Goal: Task Accomplishment & Management: Manage account settings

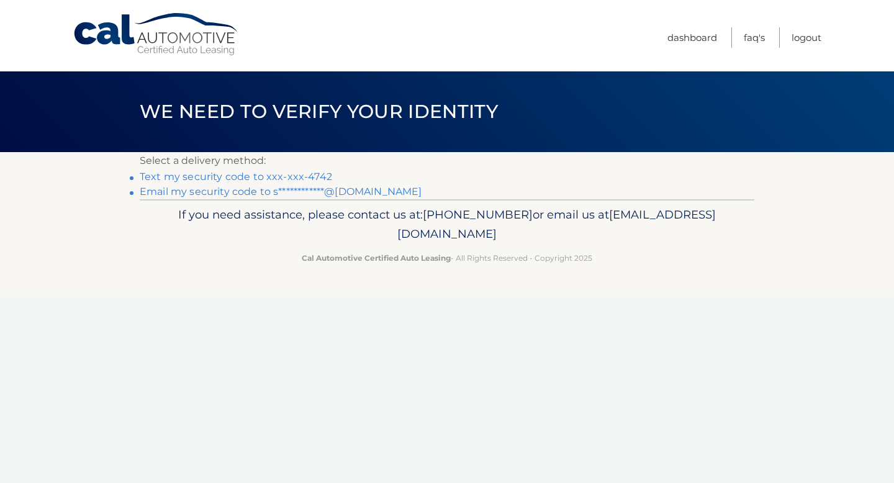
click at [299, 176] on link "Text my security code to xxx-xxx-4742" at bounding box center [236, 177] width 193 height 12
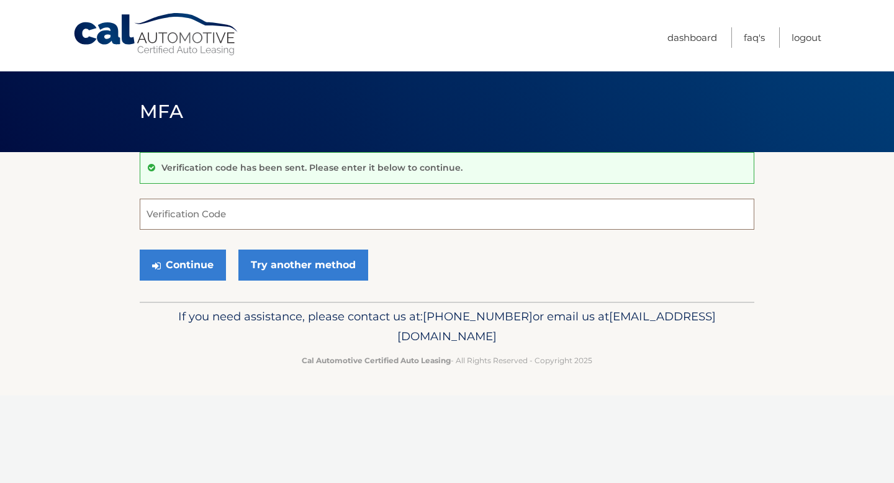
click at [233, 212] on input "Verification Code" at bounding box center [447, 214] width 615 height 31
type input "568305"
click at [140, 250] on button "Continue" at bounding box center [183, 265] width 86 height 31
click at [150, 273] on button "Continue" at bounding box center [183, 265] width 86 height 31
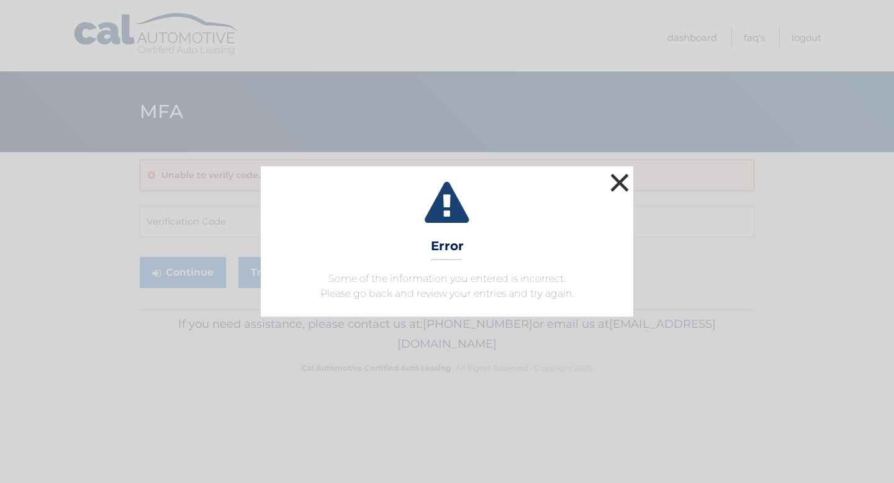
click at [615, 183] on button "×" at bounding box center [619, 182] width 25 height 25
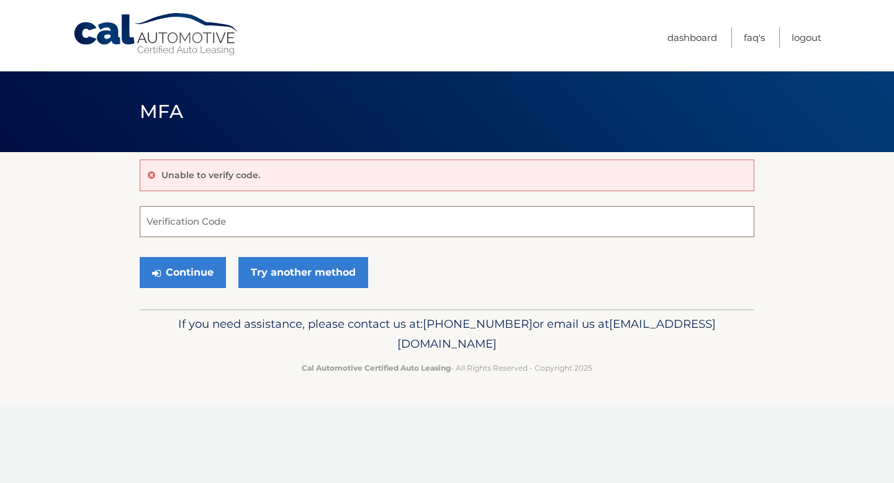
click at [347, 219] on input "Verification Code" at bounding box center [447, 221] width 615 height 31
type input "568305"
click at [163, 276] on button "Continue" at bounding box center [183, 272] width 86 height 31
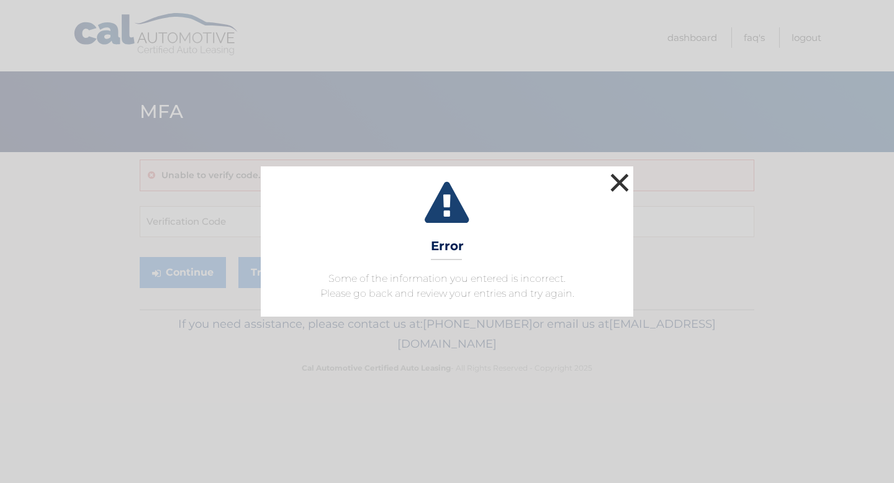
click at [616, 179] on button "×" at bounding box center [619, 182] width 25 height 25
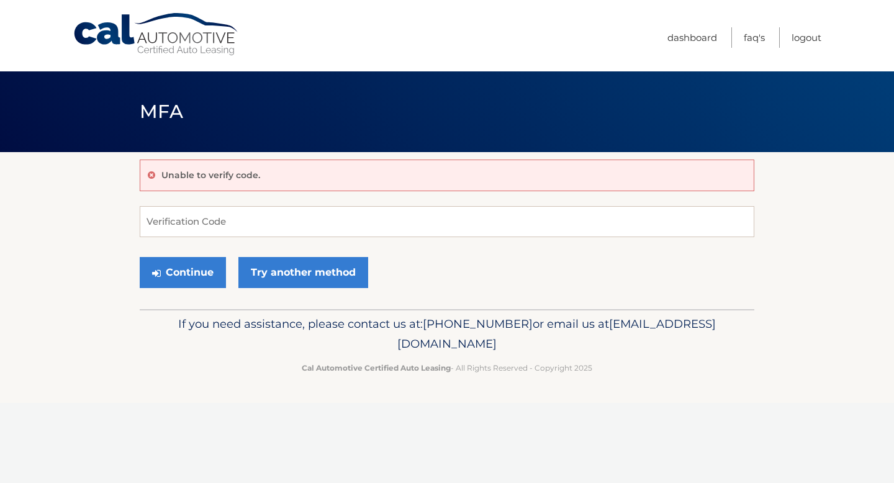
click at [320, 288] on div "Continue Try another method" at bounding box center [447, 273] width 615 height 42
click at [324, 283] on link "Try another method" at bounding box center [303, 272] width 130 height 31
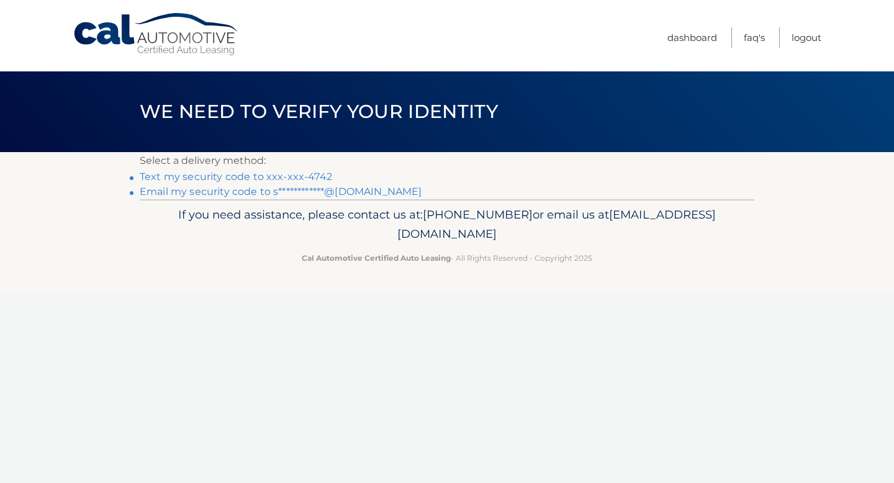
click at [227, 178] on link "Text my security code to xxx-xxx-4742" at bounding box center [236, 177] width 193 height 12
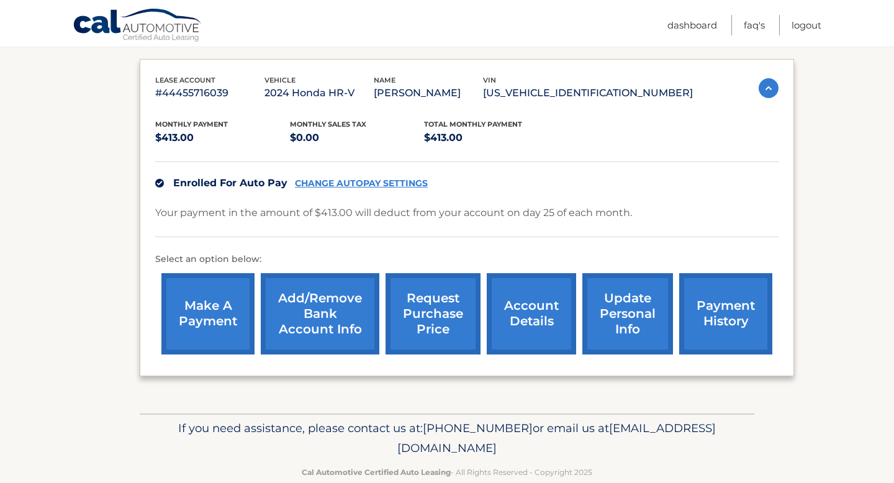
scroll to position [211, 0]
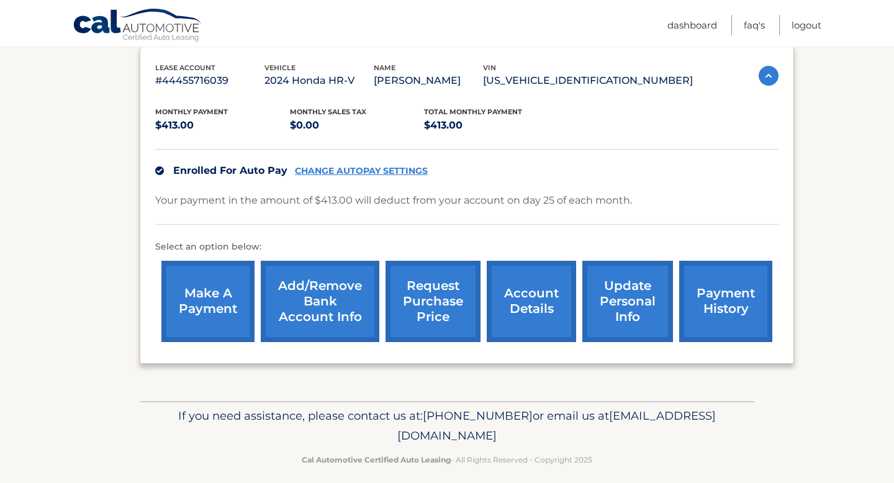
click at [394, 172] on link "CHANGE AUTOPAY SETTINGS" at bounding box center [361, 171] width 133 height 11
click at [394, 171] on link "CHANGE AUTOPAY SETTINGS" at bounding box center [361, 171] width 133 height 11
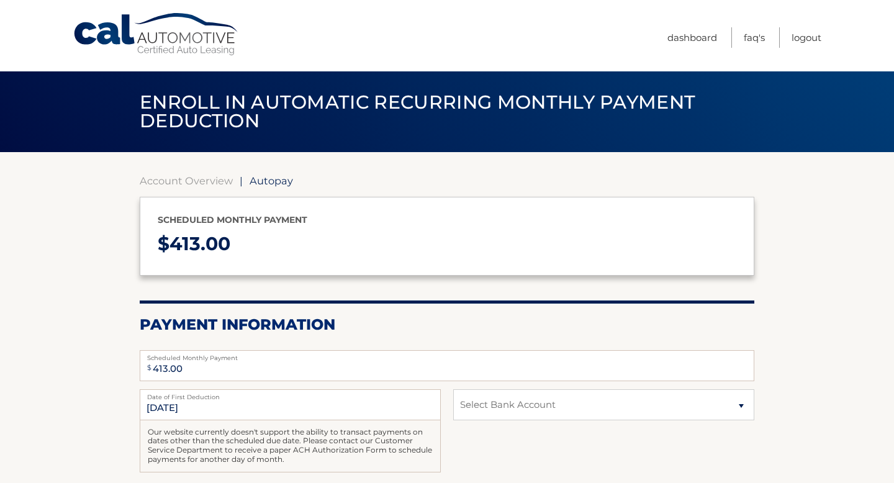
scroll to position [41, 0]
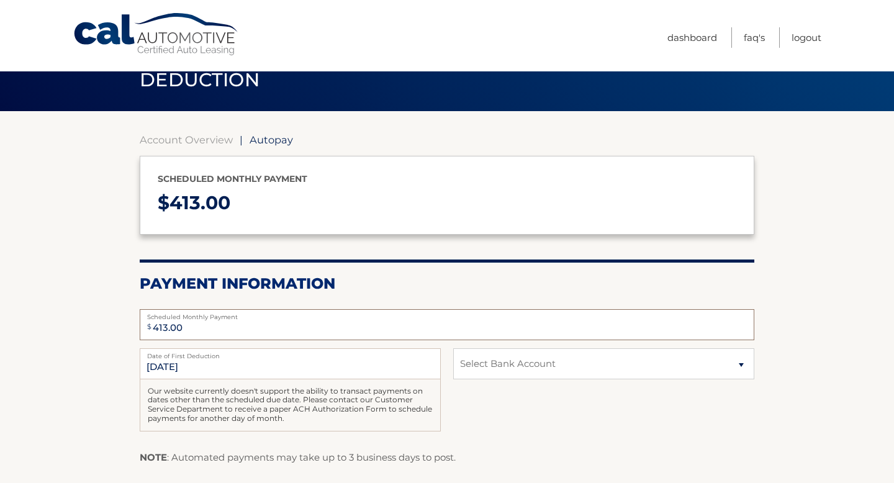
click at [322, 337] on input "413.00" at bounding box center [447, 324] width 615 height 31
click at [318, 360] on input "9/25/2025" at bounding box center [290, 363] width 301 height 31
click at [550, 354] on select "Select Bank Account Checking TD BANK NA *****4495 Checking TD BANK NA *****4495…" at bounding box center [603, 363] width 301 height 31
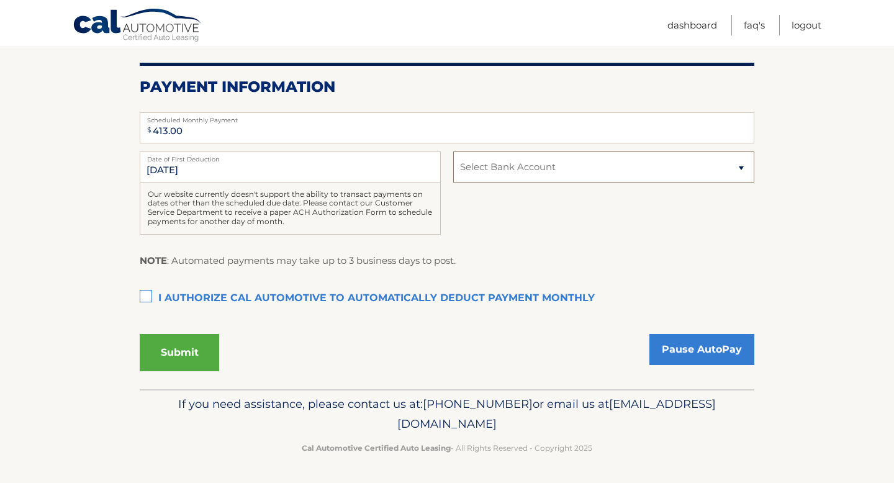
scroll to position [0, 0]
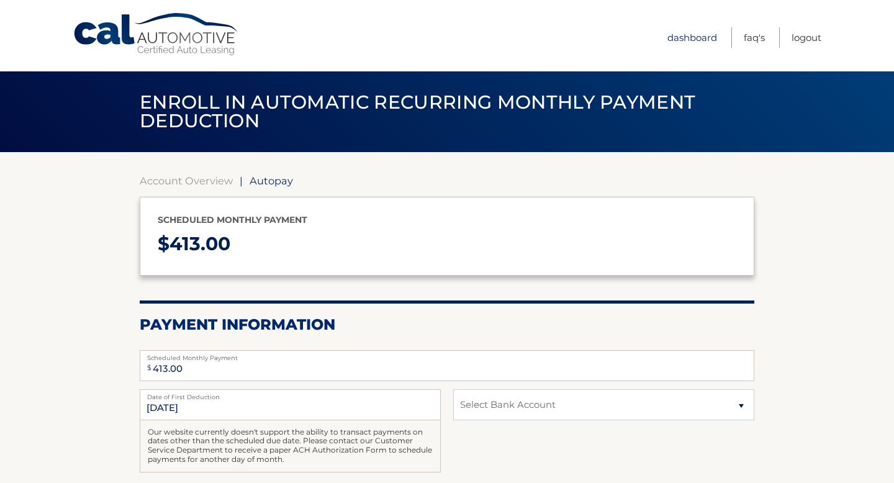
click at [690, 40] on link "Dashboard" at bounding box center [693, 37] width 50 height 20
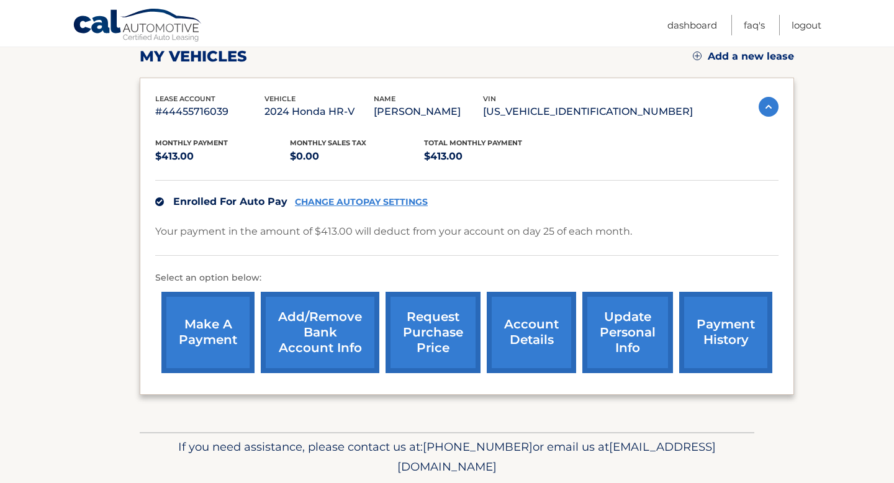
scroll to position [222, 0]
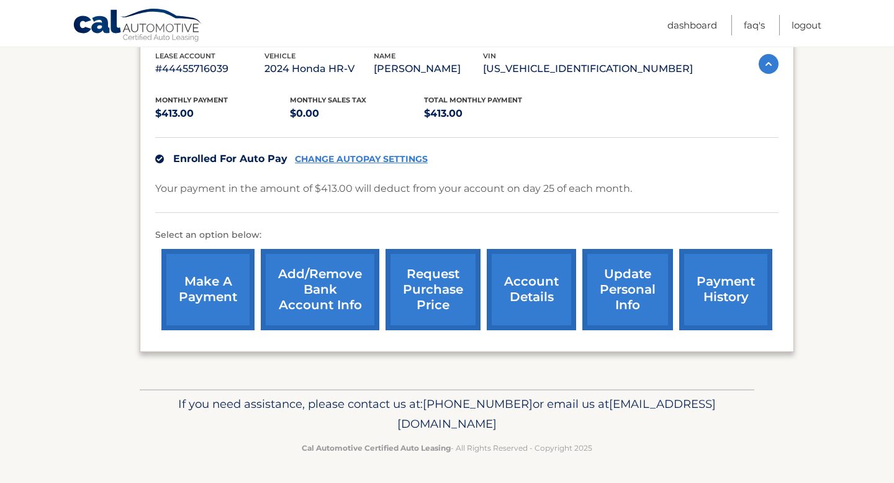
click at [348, 283] on link "Add/Remove bank account info" at bounding box center [320, 289] width 119 height 81
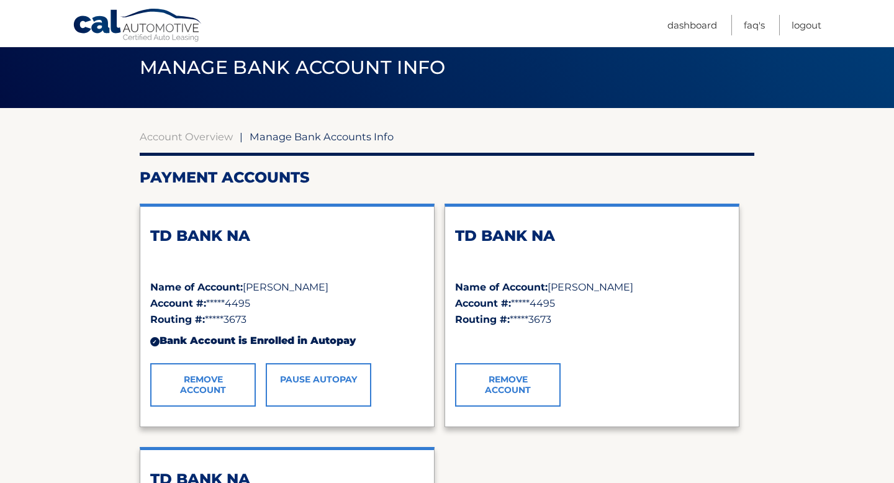
scroll to position [58, 0]
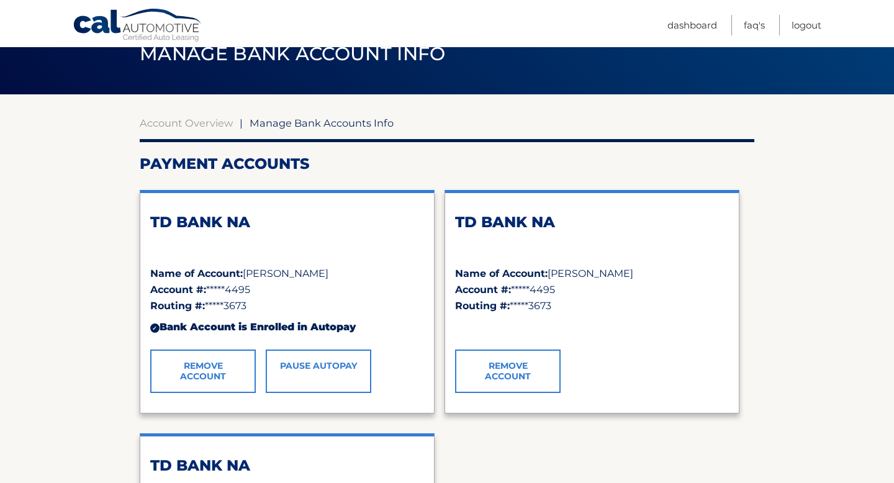
click at [230, 376] on link "Remove Account" at bounding box center [203, 371] width 106 height 43
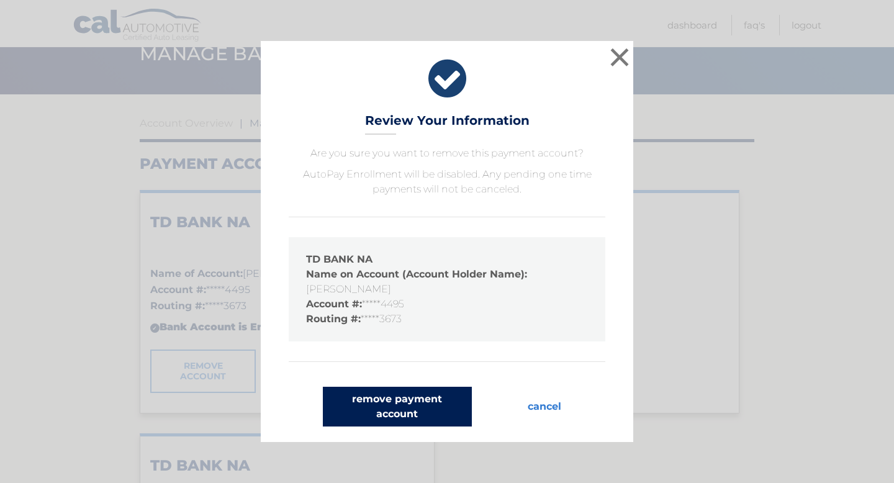
click at [441, 402] on button "remove payment account" at bounding box center [397, 407] width 149 height 40
click at [442, 404] on button "remove payment account" at bounding box center [397, 407] width 149 height 40
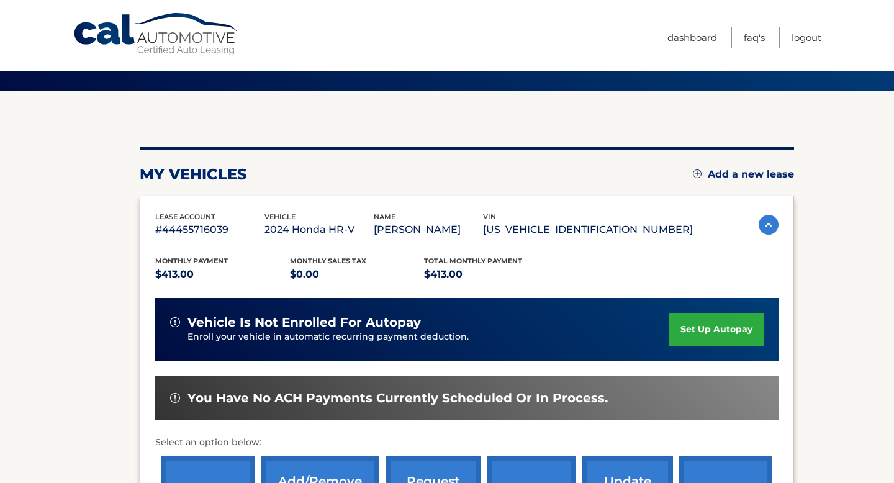
scroll to position [62, 0]
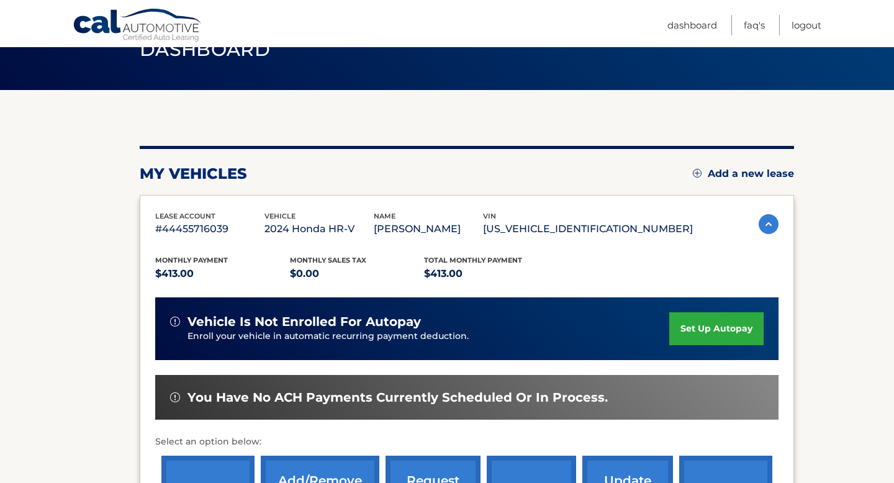
click at [743, 306] on div "vehicle is not enrolled for autopay Enroll your vehicle in automatic recurring …" at bounding box center [467, 329] width 624 height 63
click at [724, 335] on link "set up autopay" at bounding box center [717, 328] width 94 height 33
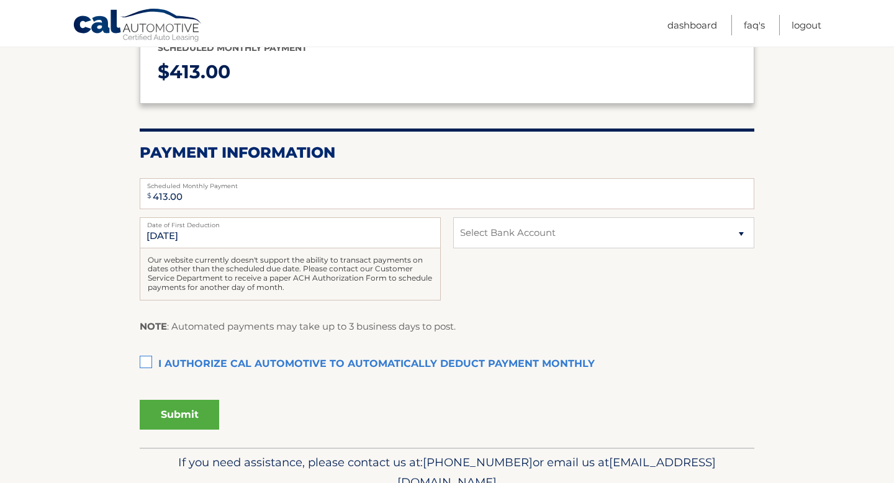
scroll to position [177, 0]
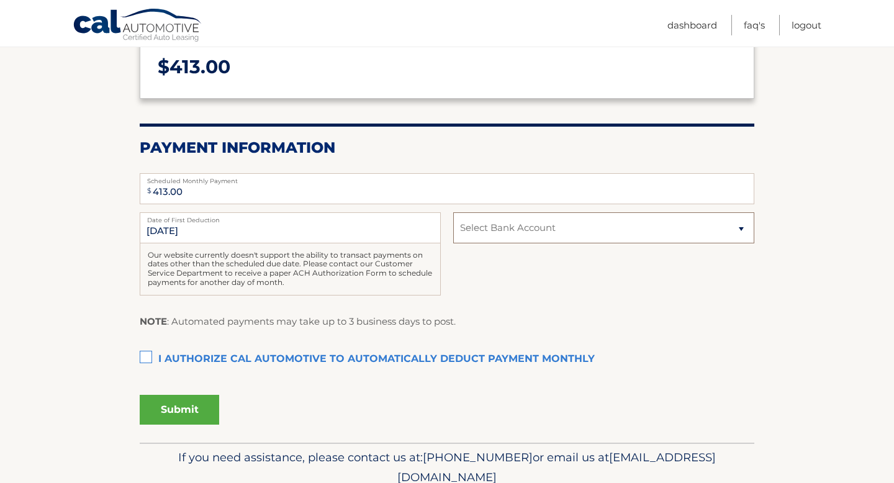
click at [504, 232] on select "Select Bank Account Checking TD BANK NA *****4495 Savings TD BANK NA *****2183" at bounding box center [603, 227] width 301 height 31
click at [453, 212] on select "Select Bank Account Checking TD BANK NA *****4495 Savings TD BANK NA *****2183" at bounding box center [603, 227] width 301 height 31
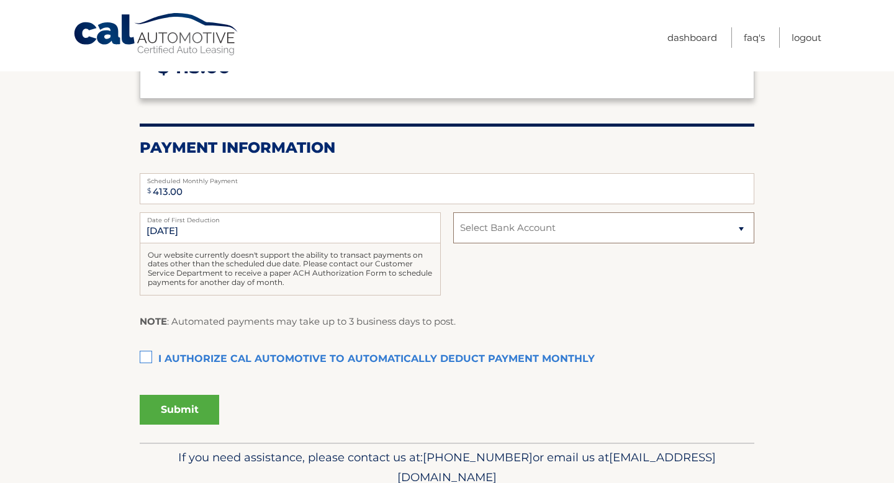
scroll to position [0, 0]
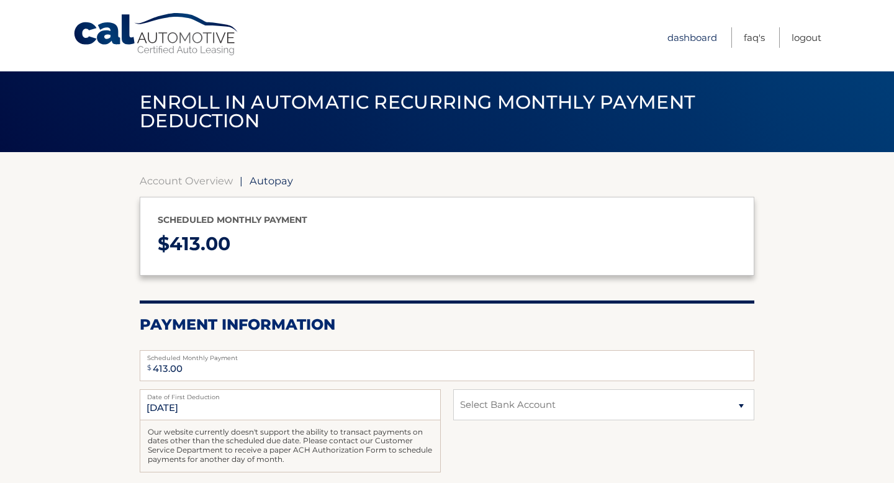
click at [677, 37] on link "Dashboard" at bounding box center [693, 37] width 50 height 20
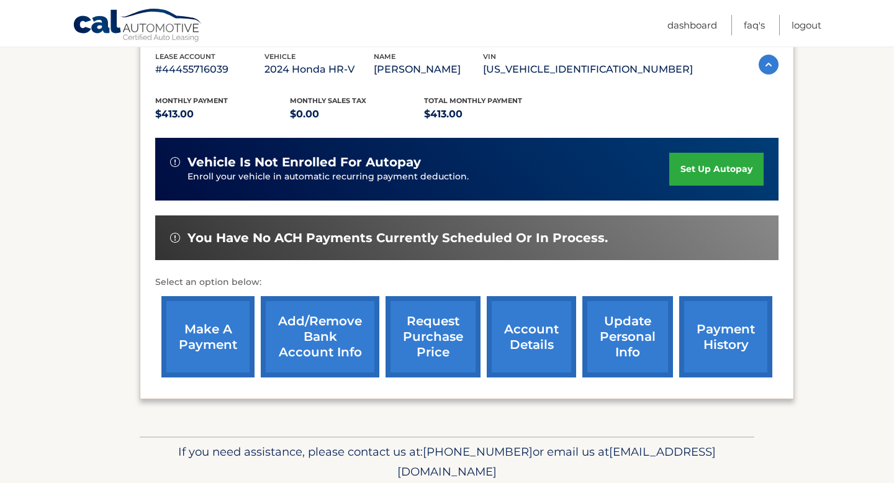
scroll to position [267, 0]
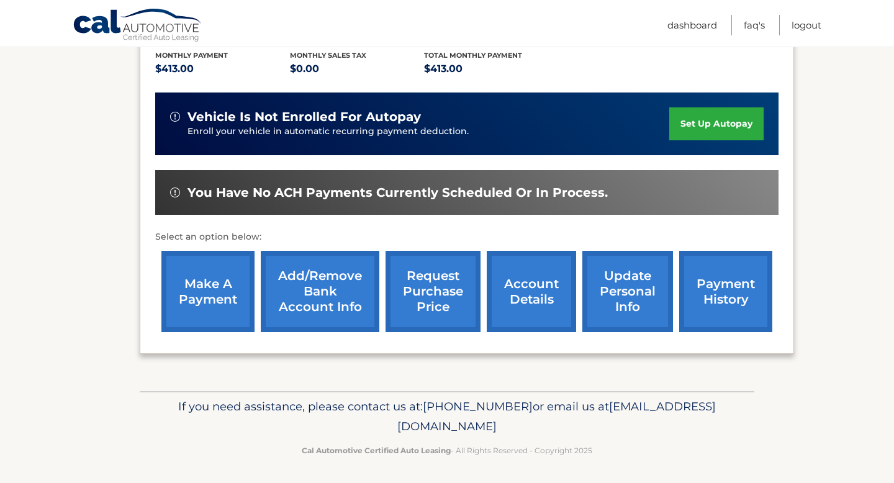
click at [326, 296] on link "Add/Remove bank account info" at bounding box center [320, 291] width 119 height 81
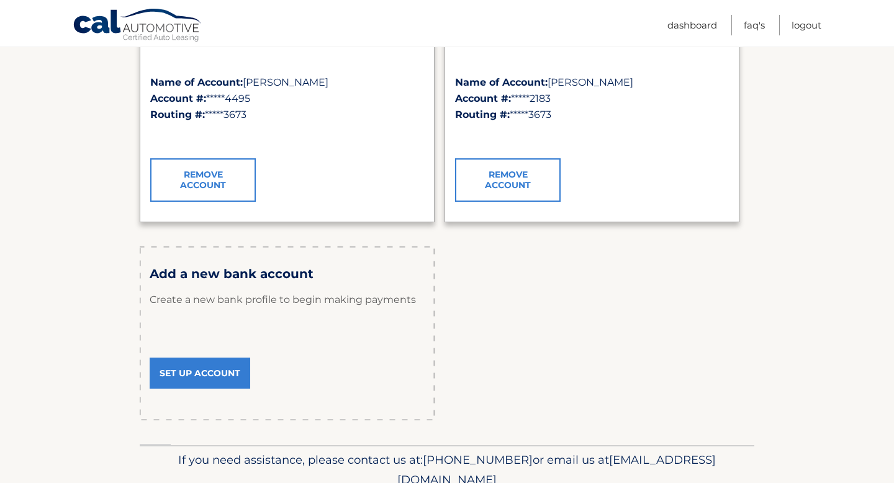
scroll to position [278, 0]
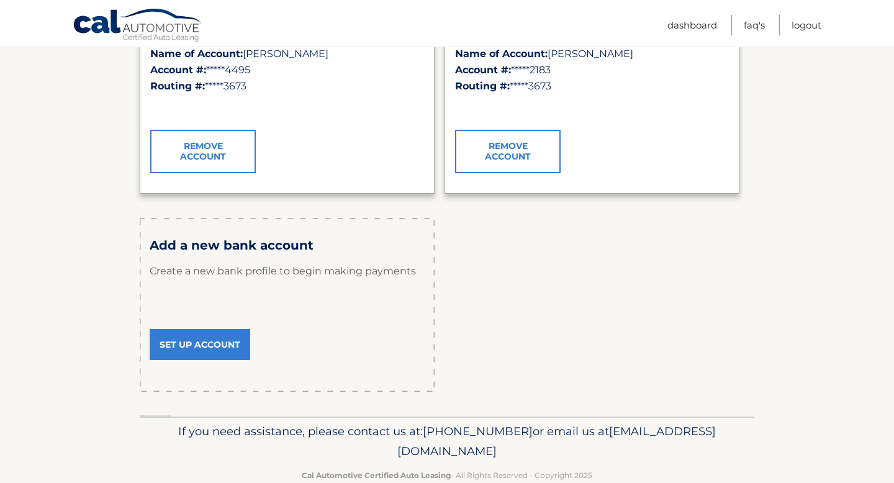
click at [199, 352] on link "Set Up Account" at bounding box center [200, 344] width 101 height 31
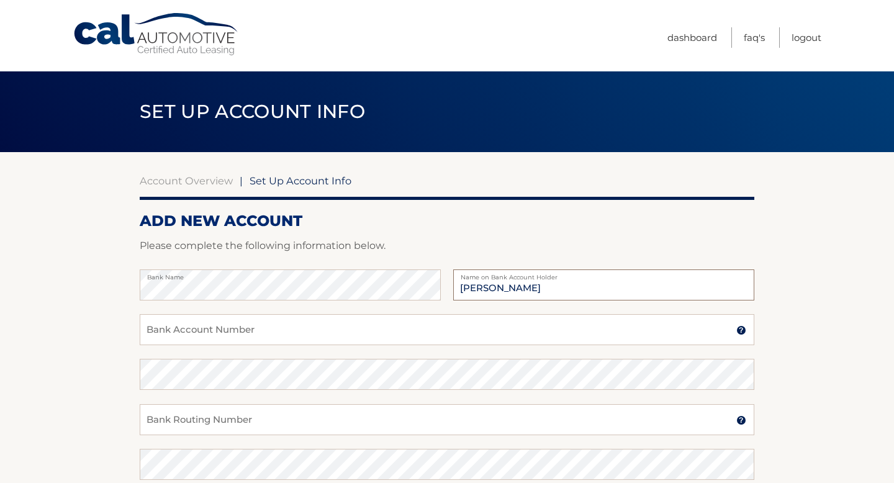
type input "[PERSON_NAME]"
click at [183, 322] on input "Bank Account Number" at bounding box center [447, 329] width 615 height 31
paste input "36351111054"
type input "36351111054"
click at [200, 412] on input "Bank Routing Number" at bounding box center [447, 419] width 615 height 31
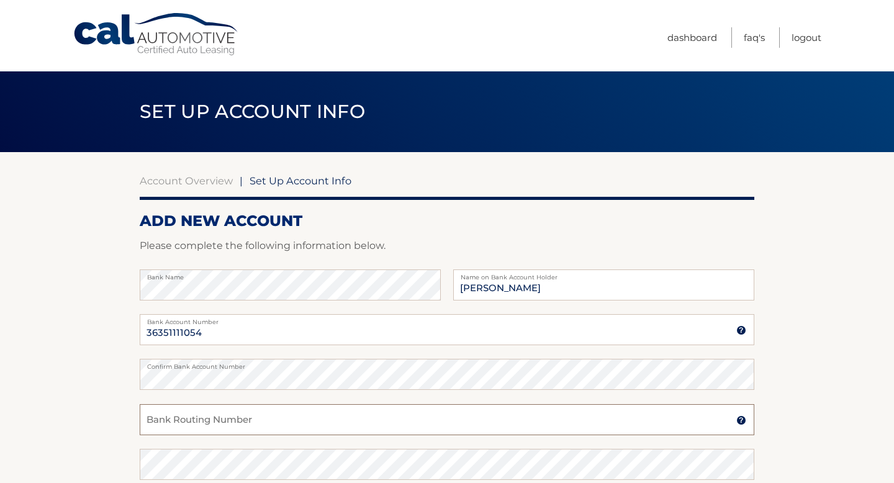
paste input "031176110"
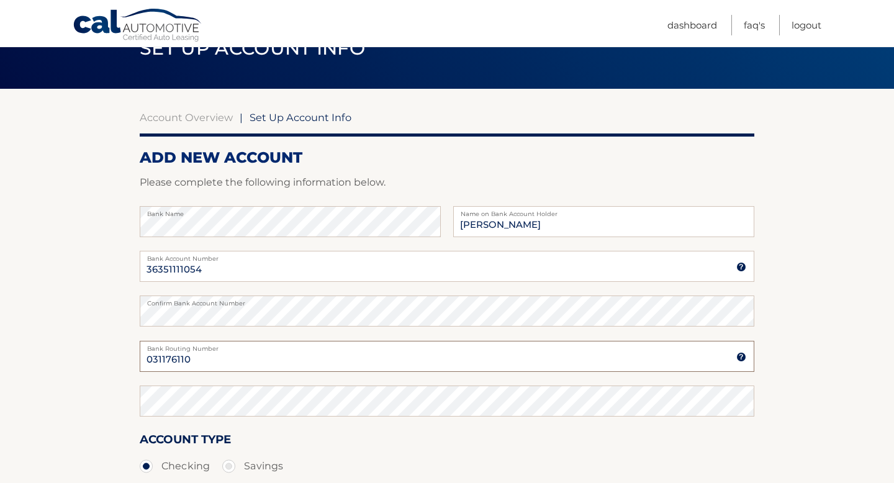
type input "031176110"
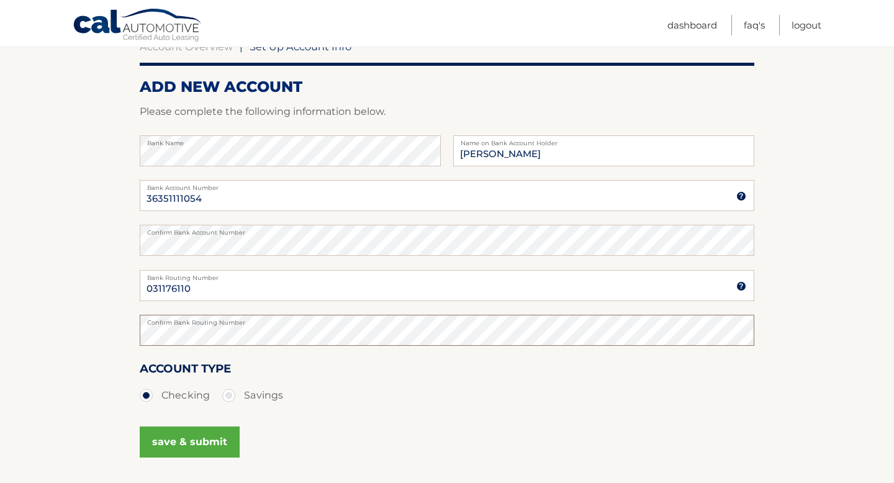
scroll to position [152, 0]
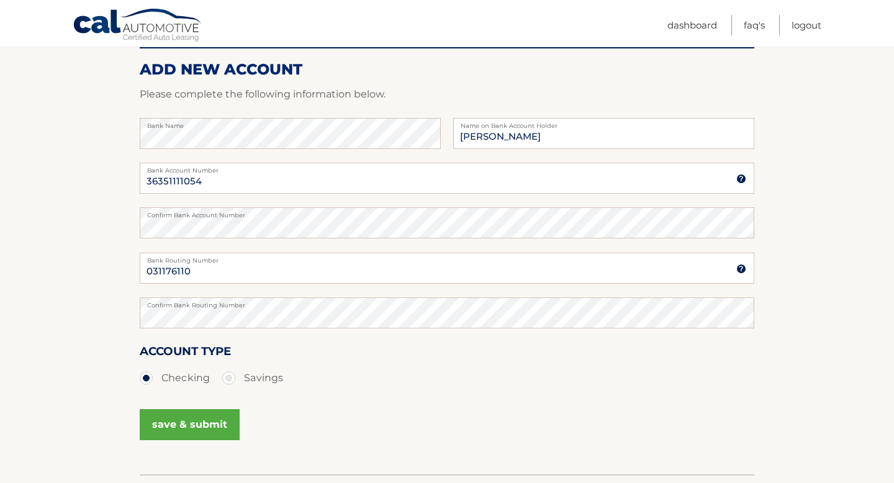
click at [229, 378] on label "Savings" at bounding box center [252, 378] width 61 height 25
click at [229, 378] on input "Savings" at bounding box center [233, 376] width 12 height 20
radio input "true"
click at [220, 420] on button "save & submit" at bounding box center [190, 424] width 100 height 31
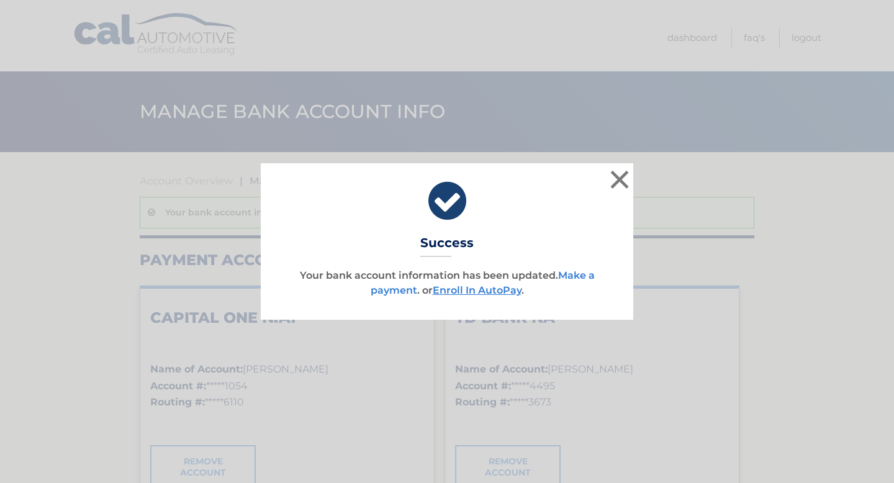
click at [399, 286] on link "Make a payment" at bounding box center [483, 283] width 224 height 27
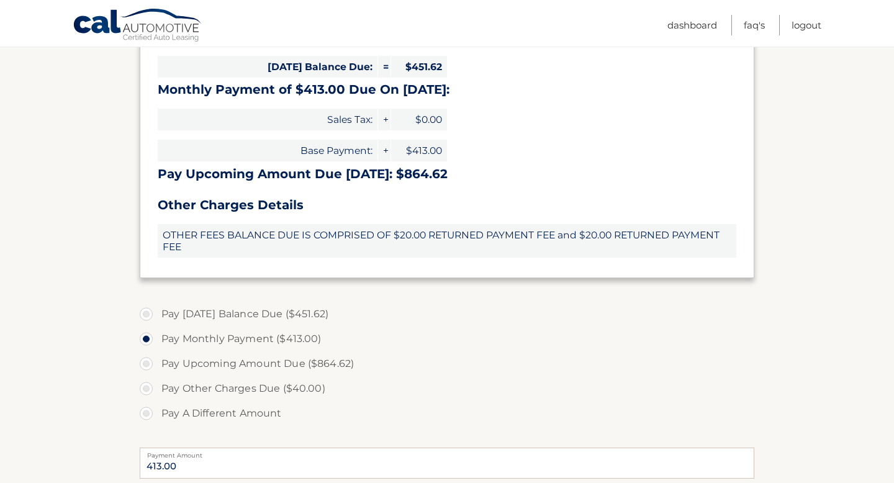
scroll to position [322, 0]
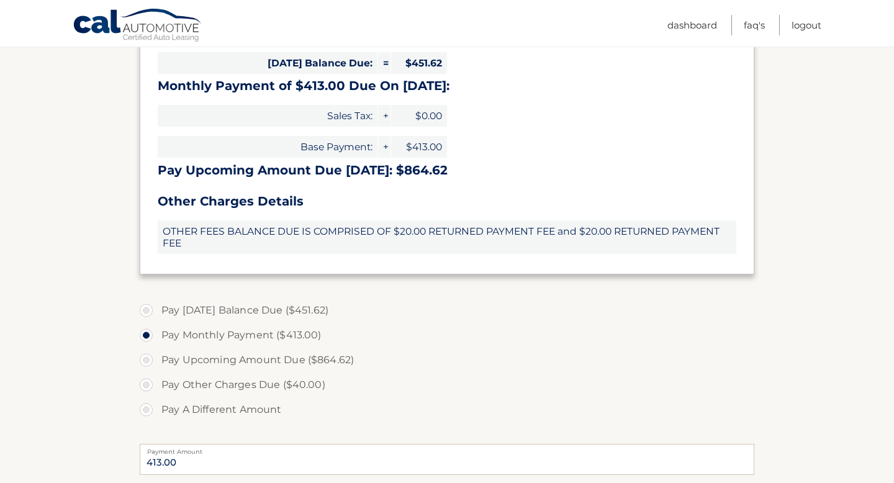
click at [270, 311] on label "Pay Today's Balance Due ($451.62)" at bounding box center [447, 310] width 615 height 25
click at [157, 311] on input "Pay Today's Balance Due ($451.62)" at bounding box center [151, 308] width 12 height 20
radio input "true"
type input "451.62"
click at [213, 366] on label "Pay Upcoming Amount Due ($864.62)" at bounding box center [447, 360] width 615 height 25
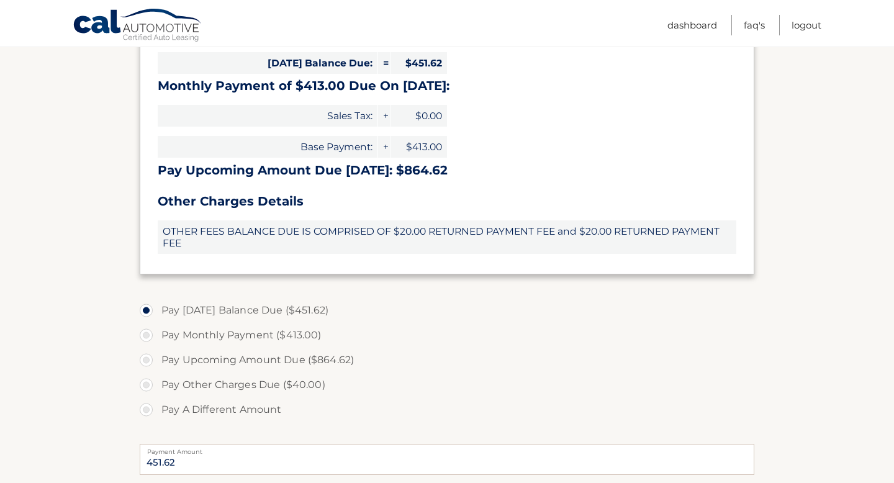
click at [157, 366] on input "Pay Upcoming Amount Due ($864.62)" at bounding box center [151, 358] width 12 height 20
radio input "true"
type input "864.62"
click at [272, 313] on label "Pay Today's Balance Due ($451.62)" at bounding box center [447, 310] width 615 height 25
click at [157, 313] on input "Pay Today's Balance Due ($451.62)" at bounding box center [151, 308] width 12 height 20
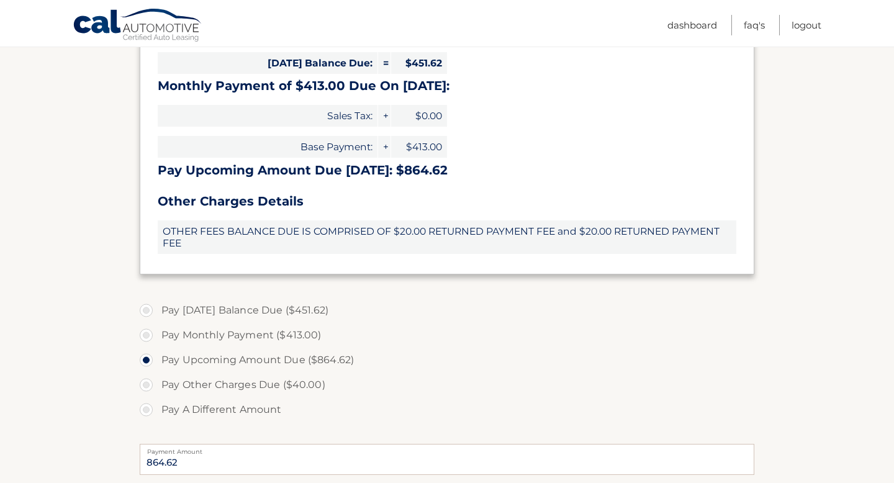
radio input "true"
type input "451.62"
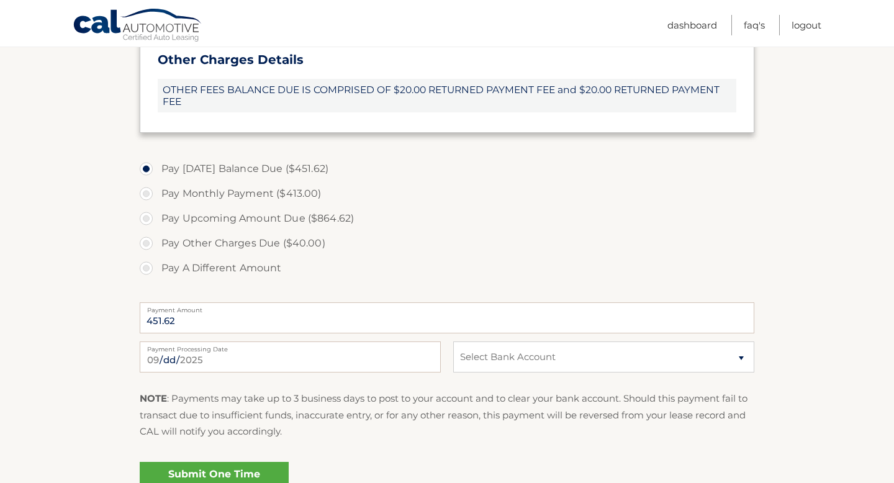
scroll to position [575, 0]
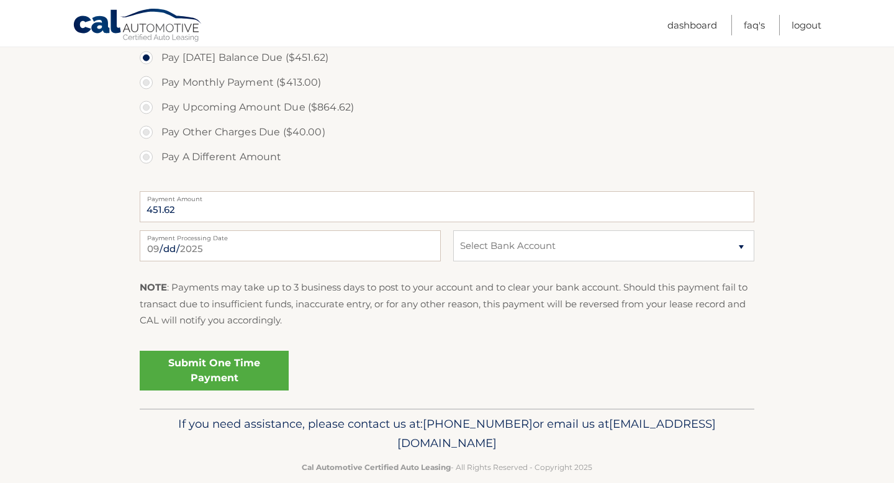
click at [248, 371] on link "Submit One Time Payment" at bounding box center [214, 371] width 149 height 40
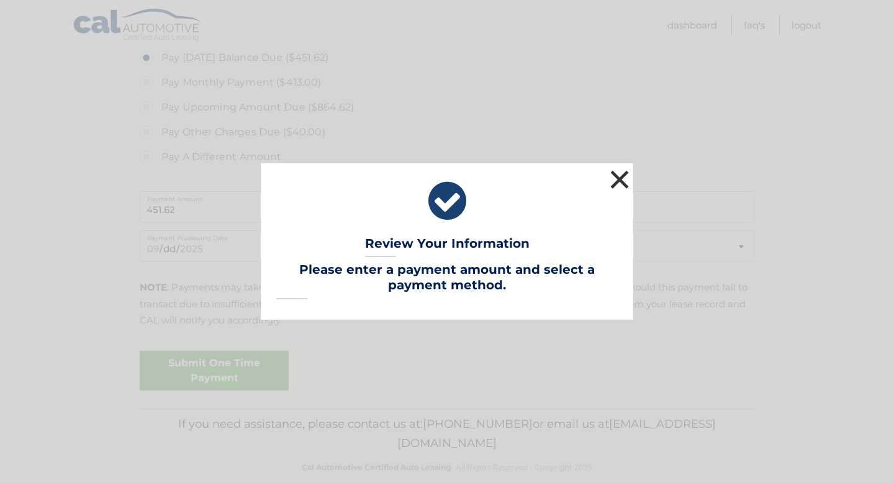
click at [619, 176] on button "×" at bounding box center [619, 179] width 25 height 25
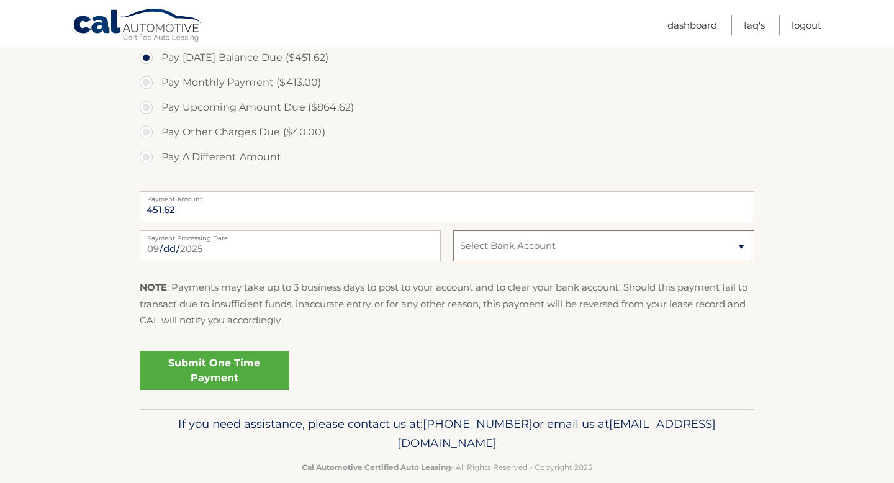
click at [597, 257] on select "Select Bank Account Savings CAPITAL ONE N.A. *****1054 Checking TD BANK NA ****…" at bounding box center [603, 245] width 301 height 31
select select "NWUyZDM2ZGItOGUzNy00YzVhLWExYmItMWUzZjRiZTVhN2Zm"
click at [453, 230] on select "Select Bank Account Savings CAPITAL ONE N.A. *****1054 Checking TD BANK NA ****…" at bounding box center [603, 245] width 301 height 31
click at [250, 374] on link "Submit One Time Payment" at bounding box center [214, 371] width 149 height 40
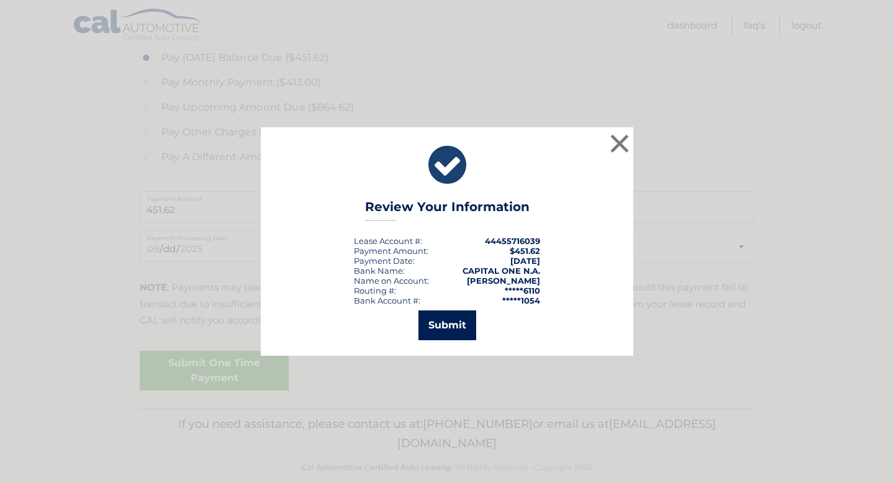
click at [444, 320] on button "Submit" at bounding box center [448, 326] width 58 height 30
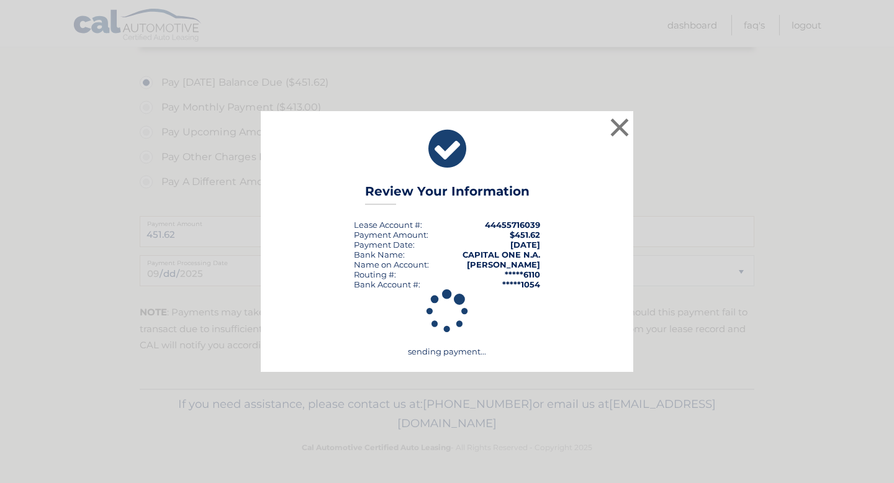
scroll to position [550, 0]
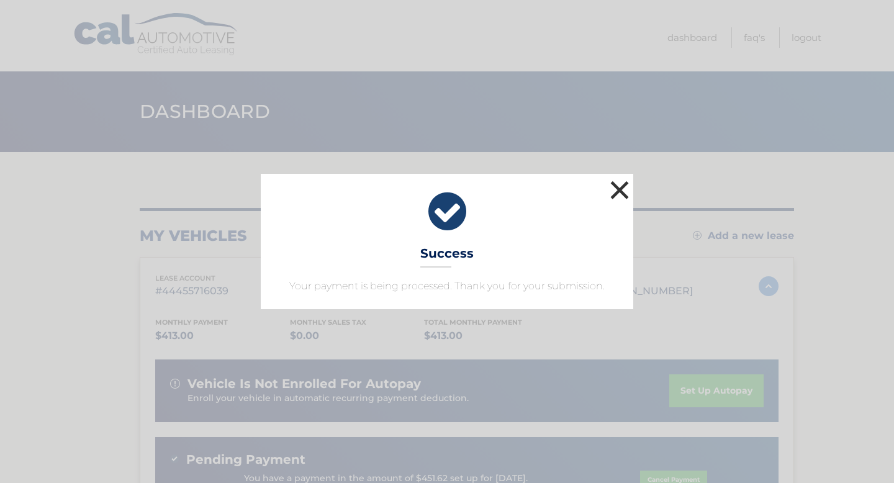
click at [617, 191] on button "×" at bounding box center [619, 190] width 25 height 25
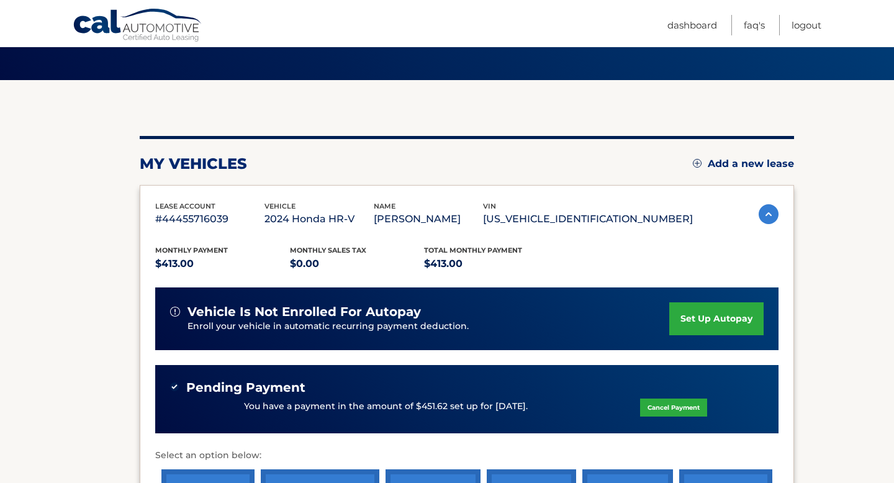
scroll to position [74, 0]
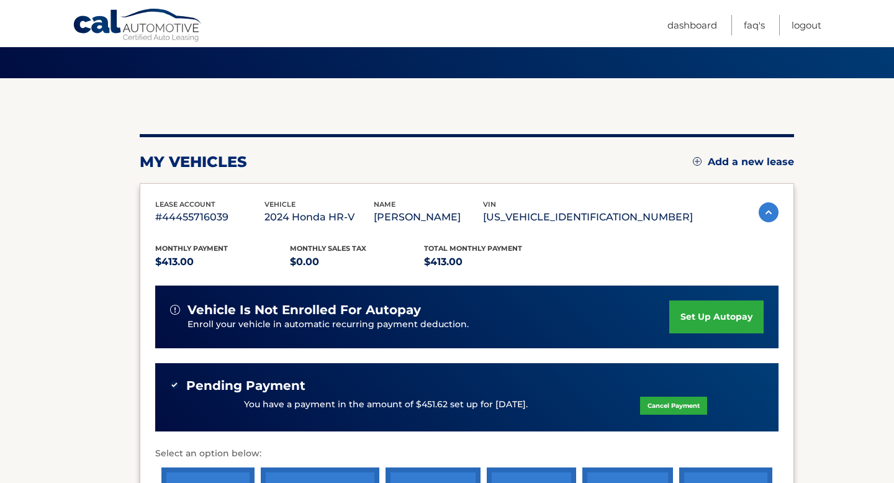
click at [706, 322] on link "set up autopay" at bounding box center [717, 317] width 94 height 33
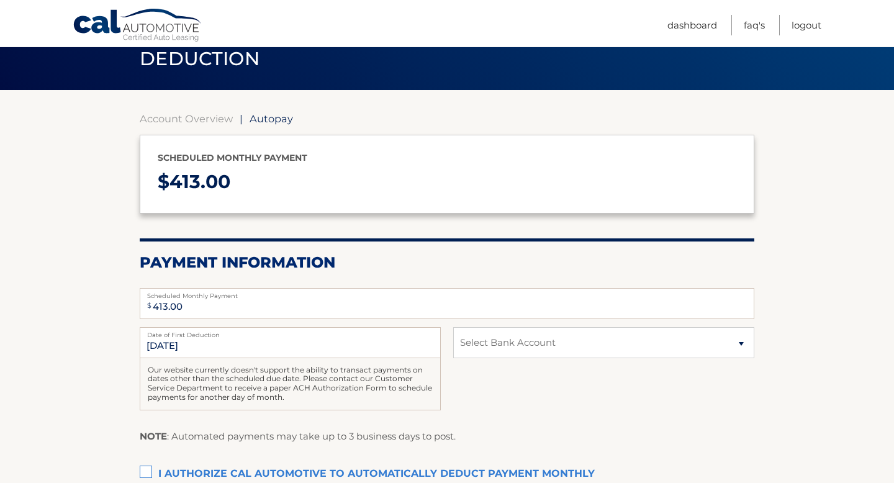
scroll to position [230, 0]
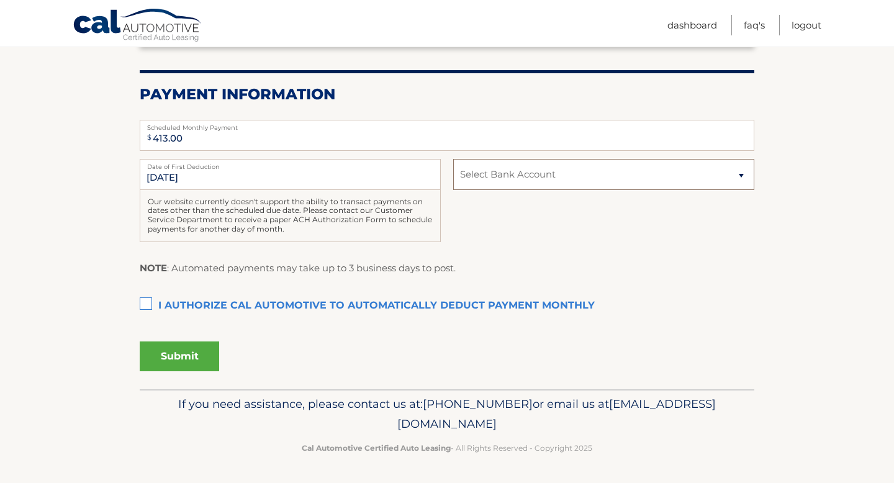
click at [499, 171] on select "Select Bank Account Savings CAPITAL ONE N.A. *****1054 Checking TD BANK NA ****…" at bounding box center [603, 174] width 301 height 31
select select "NWUyZDM2ZGItOGUzNy00YzVhLWExYmItMWUzZjRiZTVhN2Zm"
click at [453, 159] on select "Select Bank Account Savings CAPITAL ONE N.A. *****1054 Checking TD BANK NA ****…" at bounding box center [603, 174] width 301 height 31
click at [153, 309] on label "I authorize cal automotive to automatically deduct payment monthly This checkbo…" at bounding box center [447, 306] width 615 height 25
click at [0, 0] on input "I authorize cal automotive to automatically deduct payment monthly This checkbo…" at bounding box center [0, 0] width 0 height 0
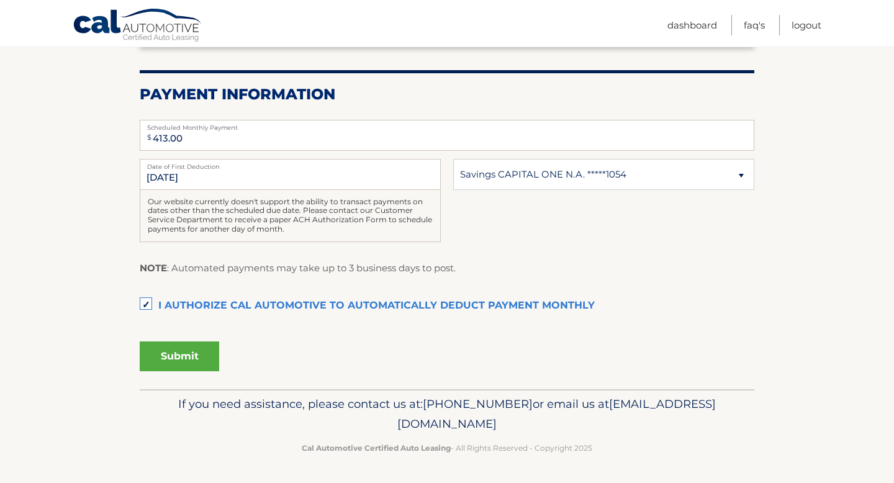
click at [161, 343] on button "Submit" at bounding box center [179, 357] width 79 height 30
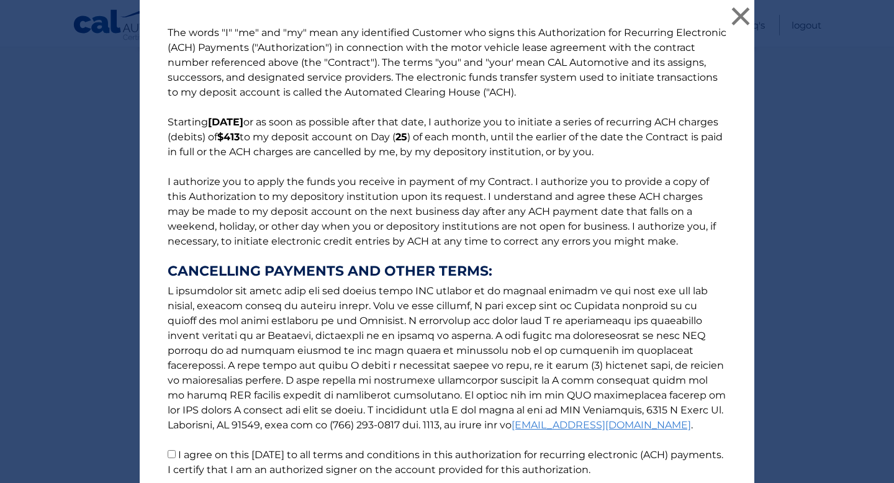
scroll to position [103, 0]
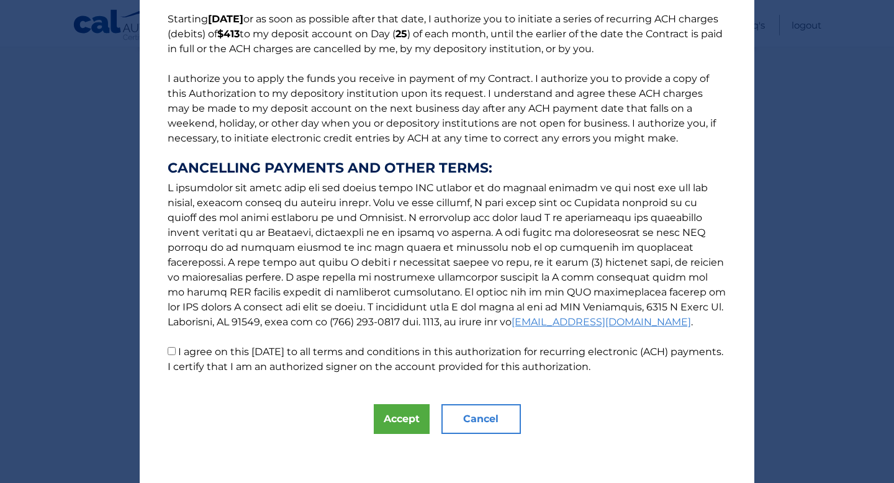
click at [212, 337] on p "The words "I" "me" and "my" mean any identified Customer who signs this Authori…" at bounding box center [447, 148] width 584 height 452
click at [194, 355] on label "I agree on this 09/07/2025 to all terms and conditions in this authorization fo…" at bounding box center [446, 359] width 556 height 27
click at [176, 355] on input "I agree on this 09/07/2025 to all terms and conditions in this authorization fo…" at bounding box center [172, 351] width 8 height 8
checkbox input "true"
click at [407, 425] on button "Accept" at bounding box center [402, 419] width 56 height 30
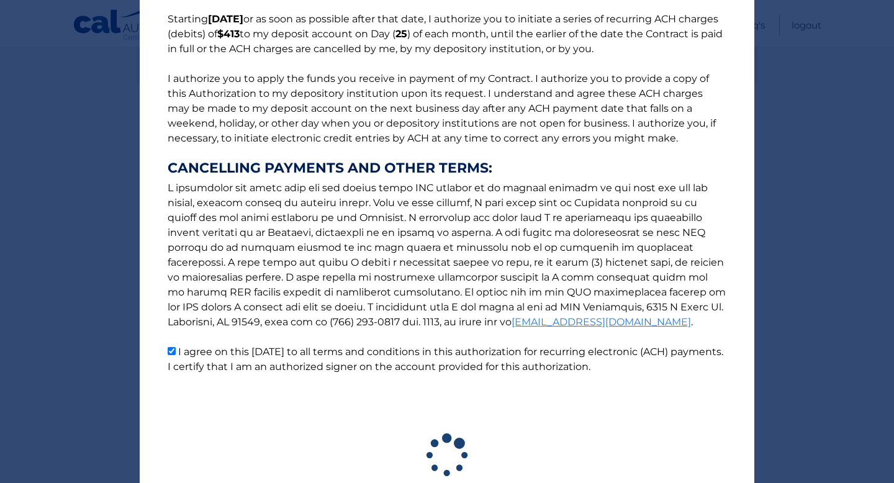
scroll to position [196, 0]
